Goal: Task Accomplishment & Management: Use online tool/utility

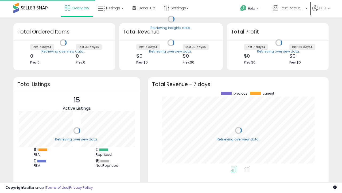
scroll to position [74, 170]
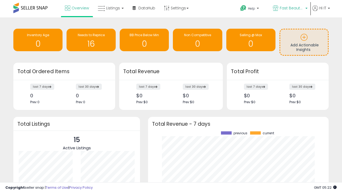
click at [290, 9] on span "Fast Beauty ([GEOGRAPHIC_DATA])" at bounding box center [292, 7] width 24 height 5
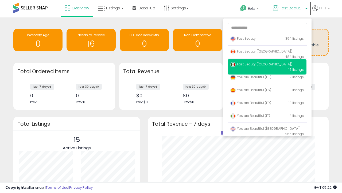
click at [267, 39] on p "Fast Beauty 394 listings" at bounding box center [267, 38] width 79 height 11
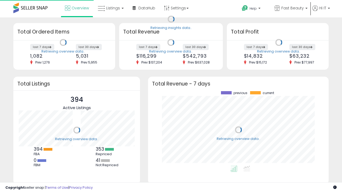
scroll to position [74, 170]
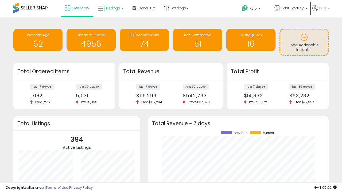
click at [110, 8] on span "Listings" at bounding box center [113, 7] width 14 height 5
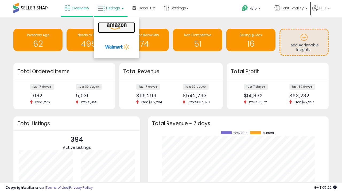
click at [116, 26] on icon at bounding box center [116, 26] width 23 height 7
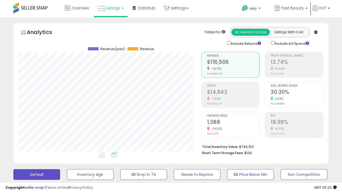
scroll to position [146, 0]
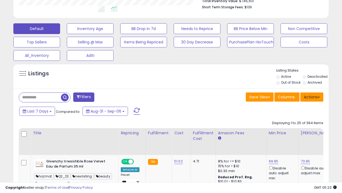
click at [312, 96] on button "Actions" at bounding box center [312, 96] width 23 height 9
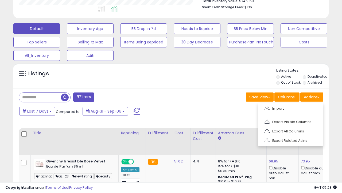
click at [267, 107] on span at bounding box center [267, 108] width 5 height 4
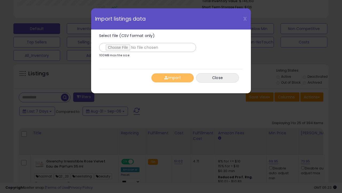
type input "**********"
click at [173, 78] on button "Import" at bounding box center [172, 77] width 43 height 9
